Goal: Check status: Check status

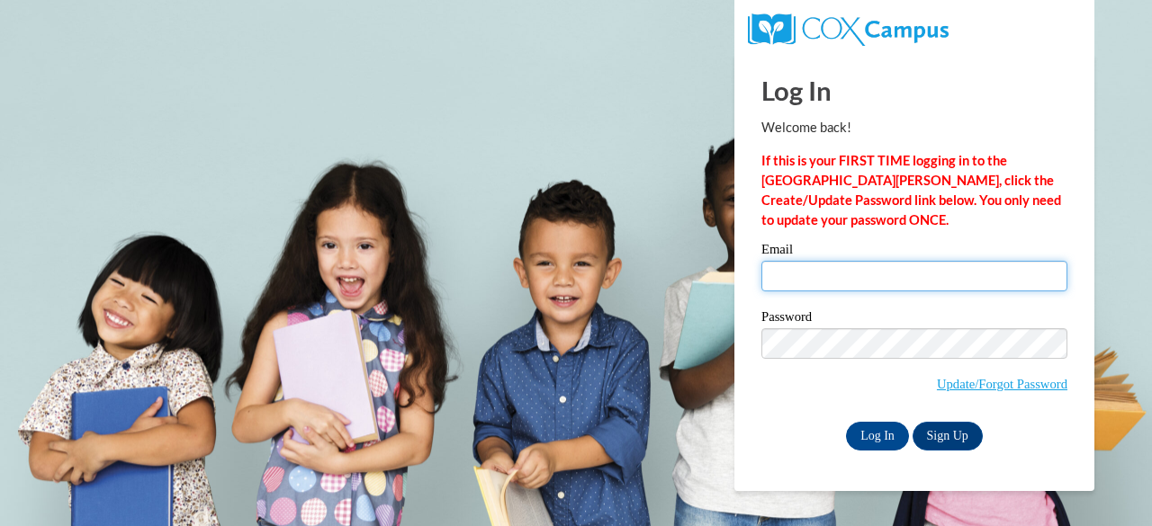
click at [866, 272] on input "Email" at bounding box center [914, 276] width 306 height 31
type input "prins.jaxon.a@muscogee.k12.ga.us"
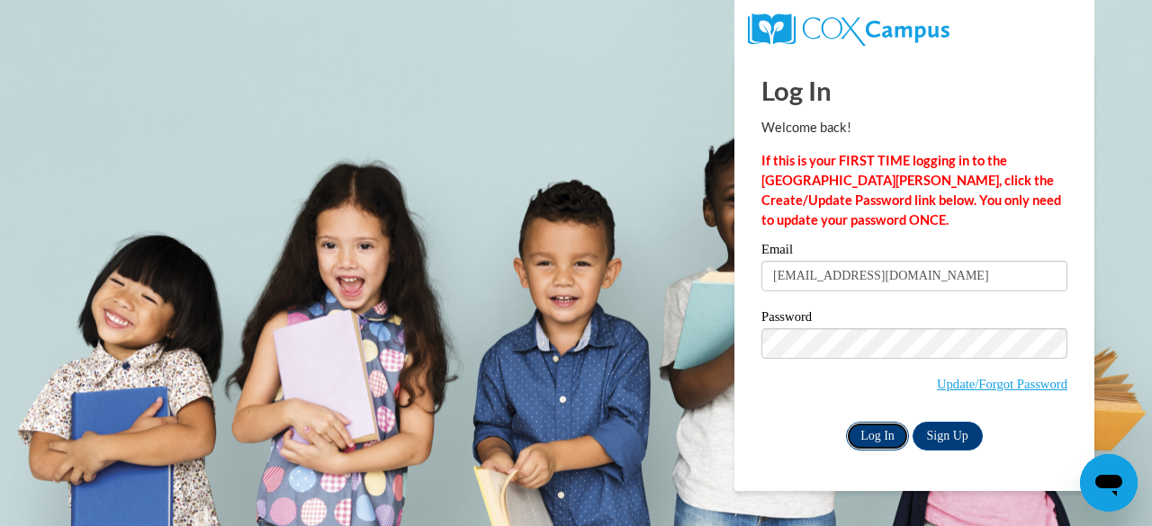
click at [884, 435] on input "Log In" at bounding box center [877, 436] width 63 height 29
